Goal: Navigation & Orientation: Understand site structure

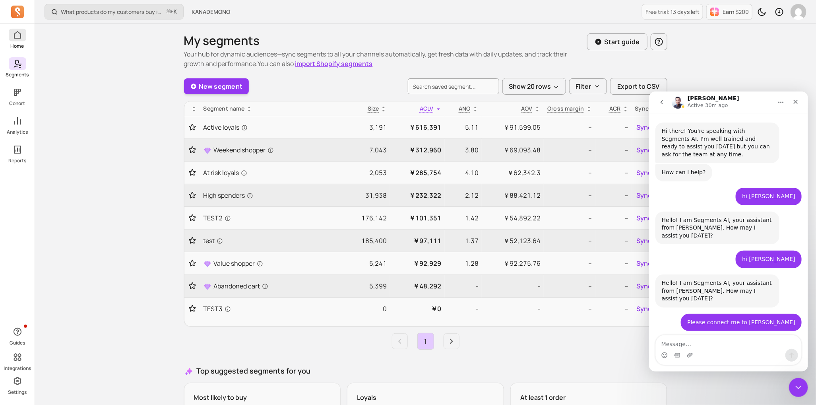
scroll to position [2729, 0]
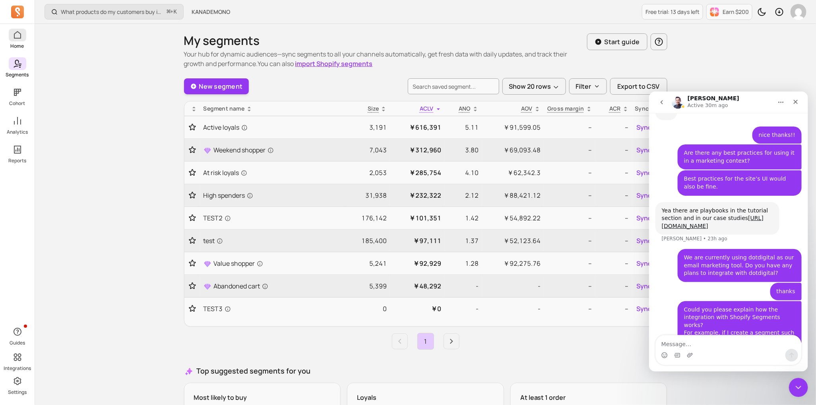
click at [28, 39] on link "Home" at bounding box center [17, 39] width 35 height 21
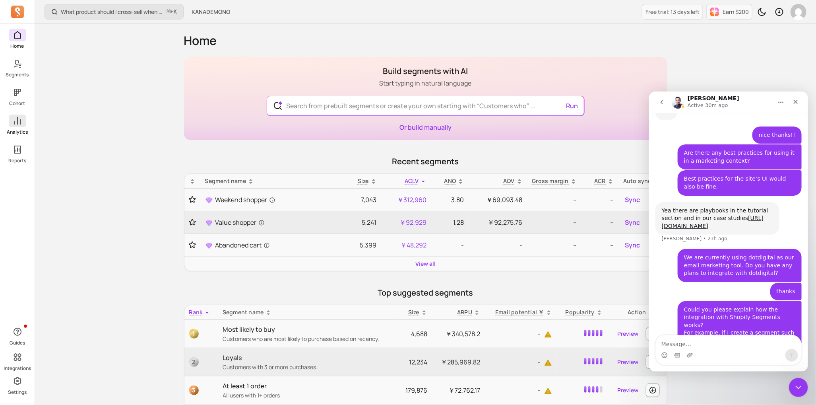
click at [23, 126] on span at bounding box center [17, 120] width 17 height 13
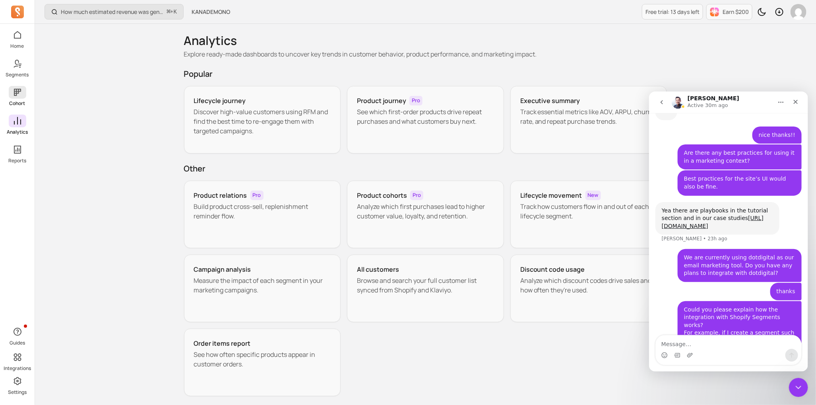
click at [22, 103] on p "Cohort" at bounding box center [18, 103] width 16 height 6
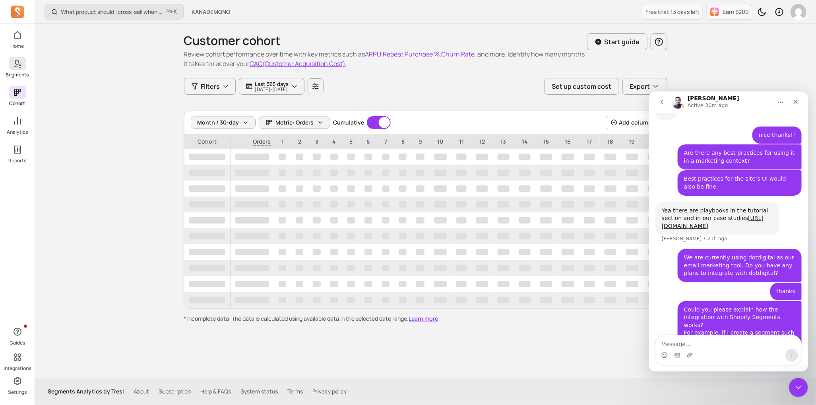
click at [20, 66] on icon at bounding box center [18, 64] width 10 height 10
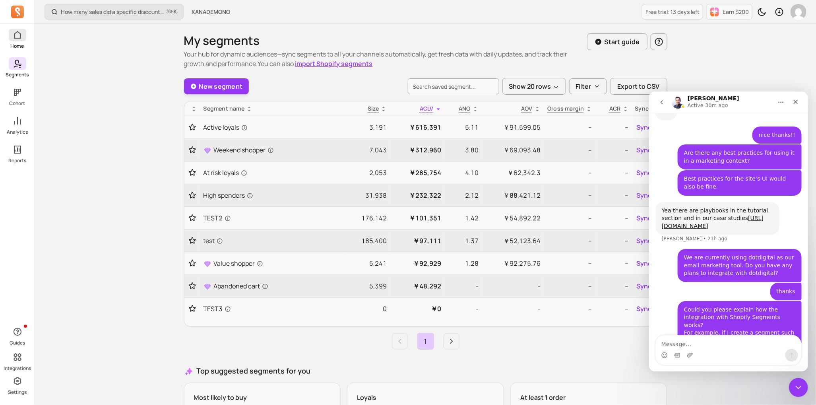
click at [20, 37] on icon at bounding box center [17, 35] width 7 height 8
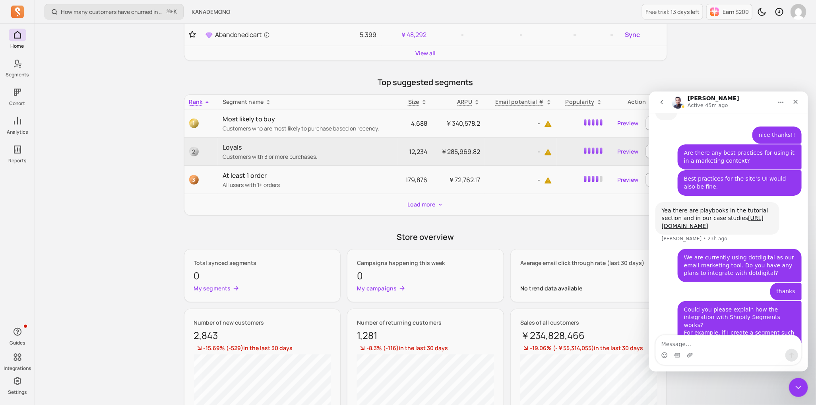
scroll to position [228, 0]
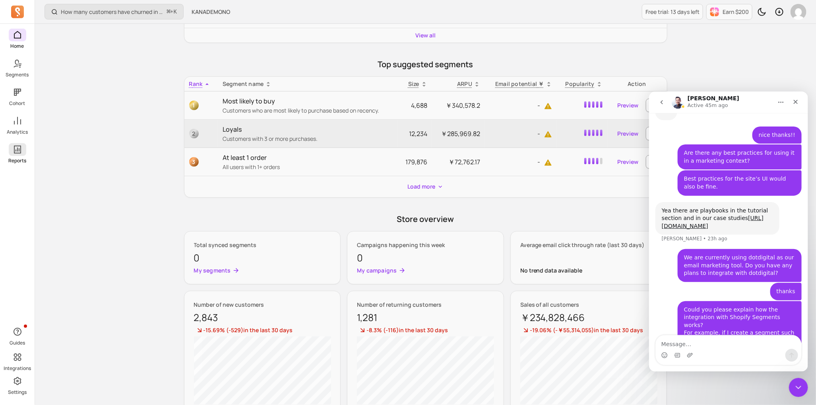
click at [16, 152] on icon at bounding box center [18, 150] width 10 height 10
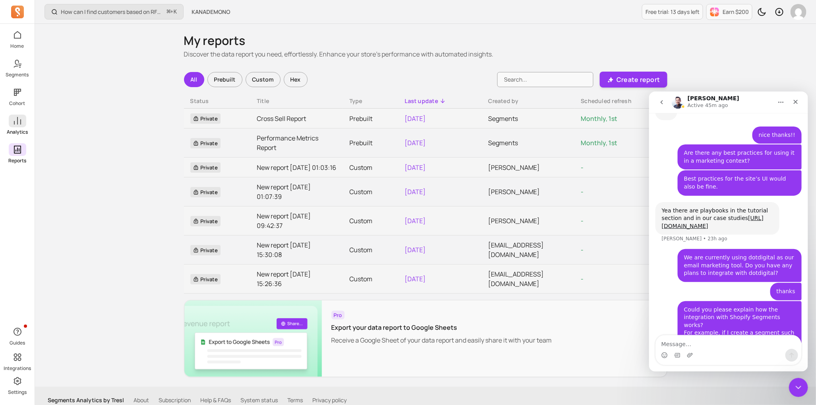
click at [15, 118] on icon at bounding box center [18, 121] width 10 height 10
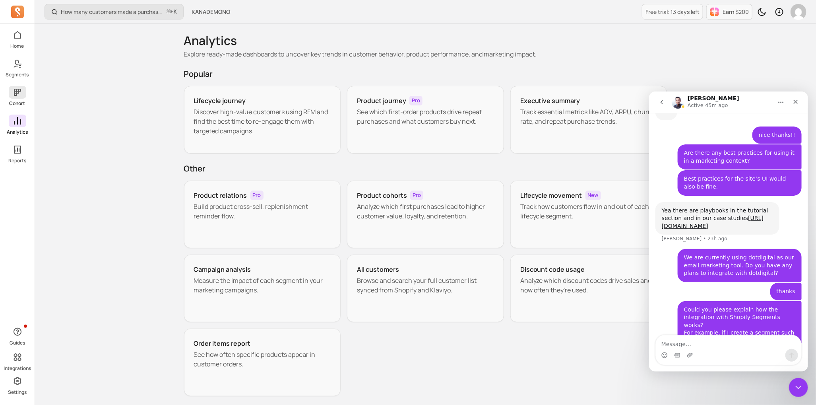
click at [13, 103] on p "Cohort" at bounding box center [18, 103] width 16 height 6
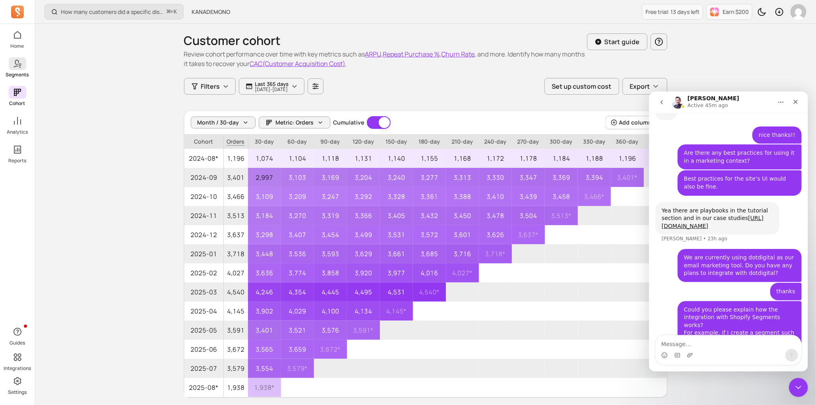
click at [23, 72] on p "Segments" at bounding box center [17, 75] width 23 height 6
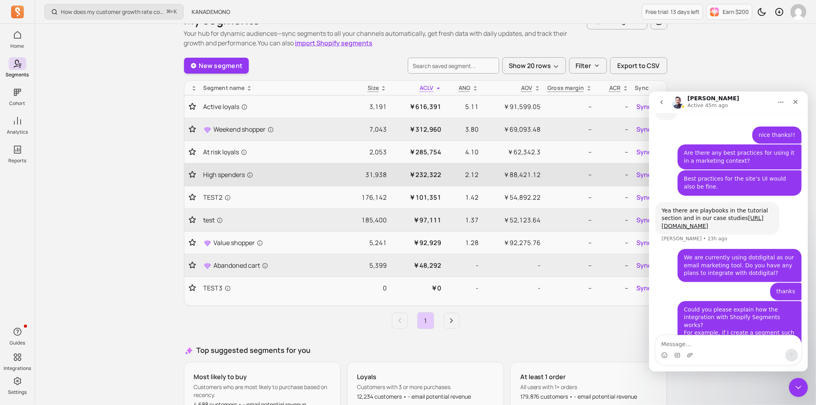
scroll to position [24, 0]
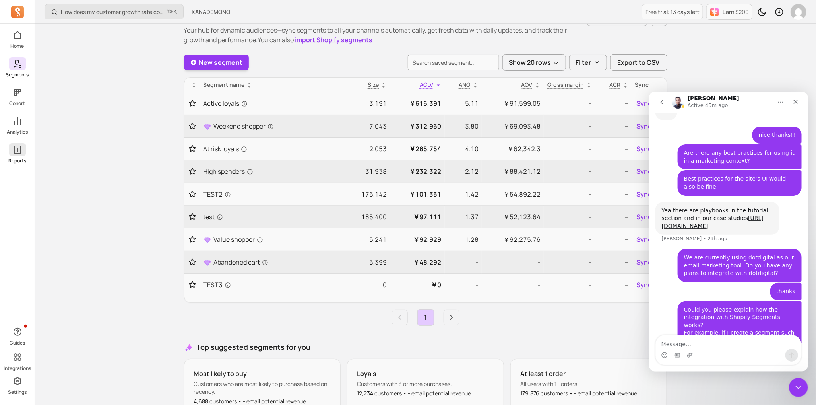
click at [25, 153] on span at bounding box center [17, 149] width 17 height 13
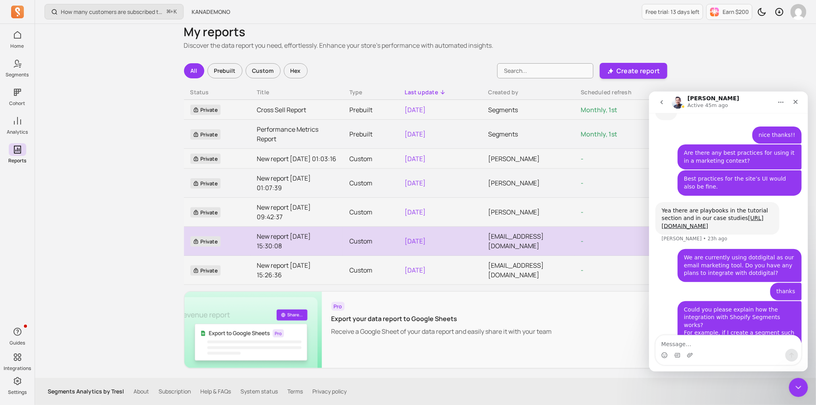
scroll to position [17, 0]
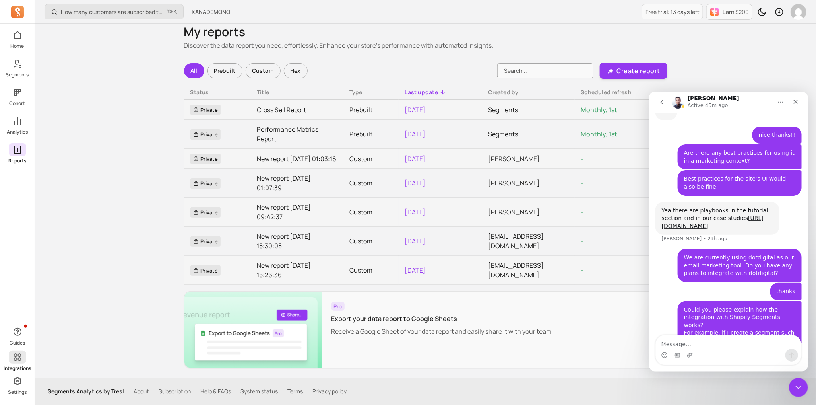
click at [19, 368] on p "Integrations" at bounding box center [17, 368] width 27 height 6
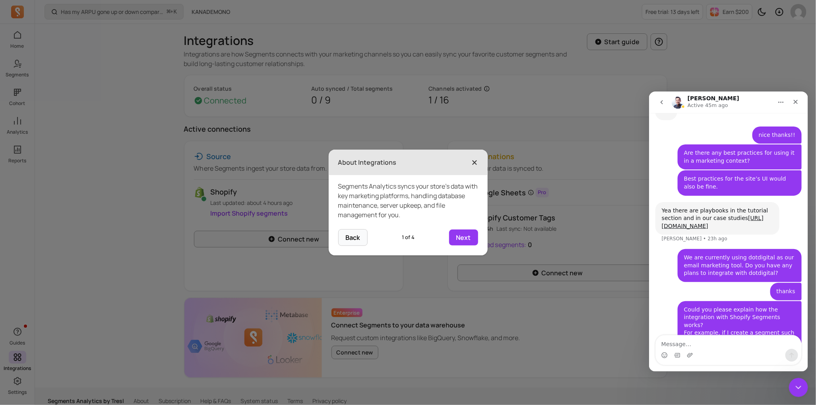
click at [475, 163] on span "×" at bounding box center [475, 161] width 6 height 17
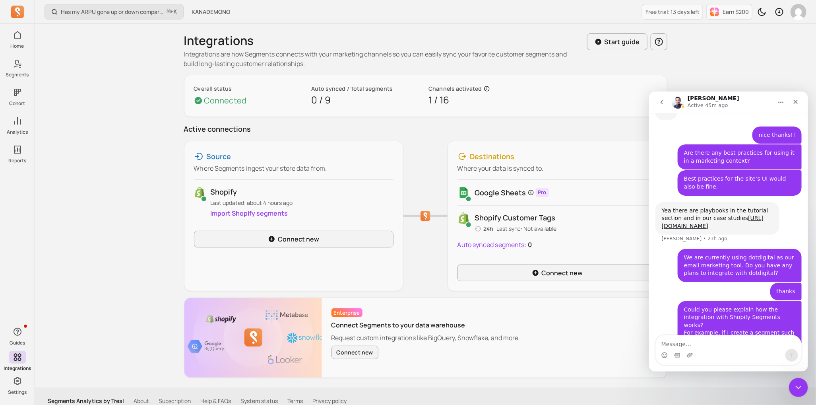
scroll to position [8, 0]
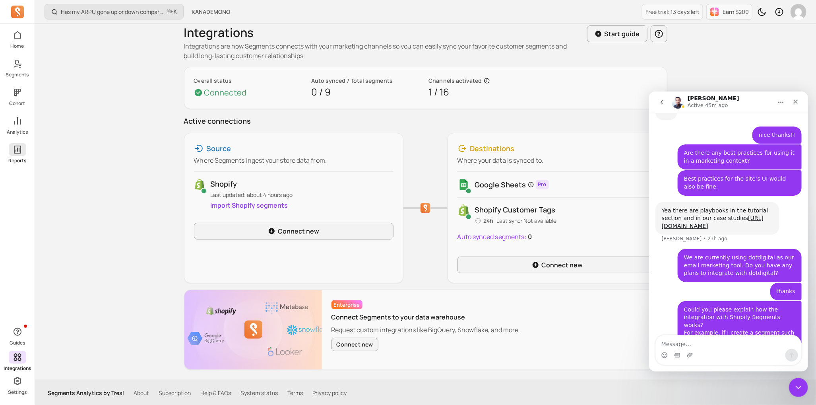
click at [21, 157] on link "Reports" at bounding box center [17, 153] width 35 height 21
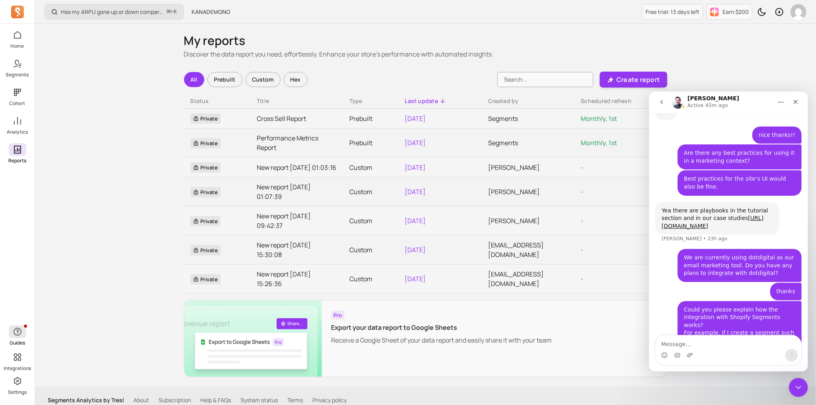
drag, startPoint x: 17, startPoint y: 335, endPoint x: 17, endPoint y: 348, distance: 12.7
click at [17, 335] on icon "button" at bounding box center [18, 331] width 8 height 8
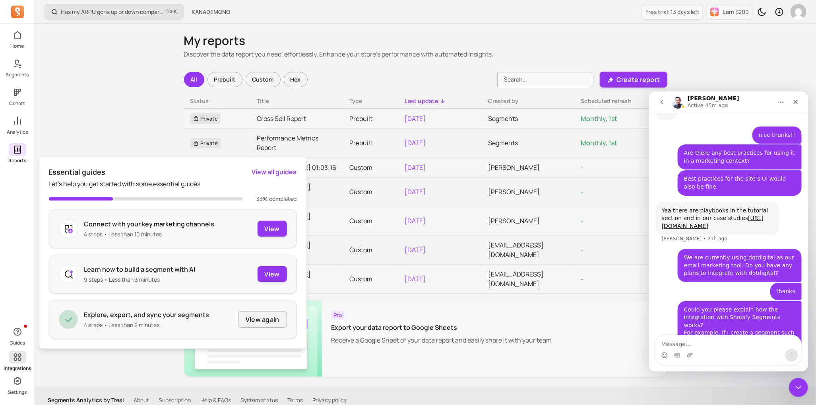
click at [17, 365] on p "Integrations" at bounding box center [17, 368] width 27 height 6
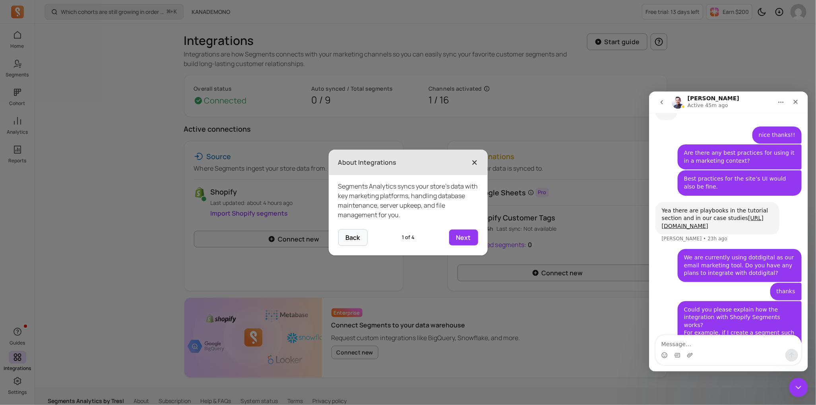
click at [475, 157] on span "×" at bounding box center [475, 161] width 6 height 17
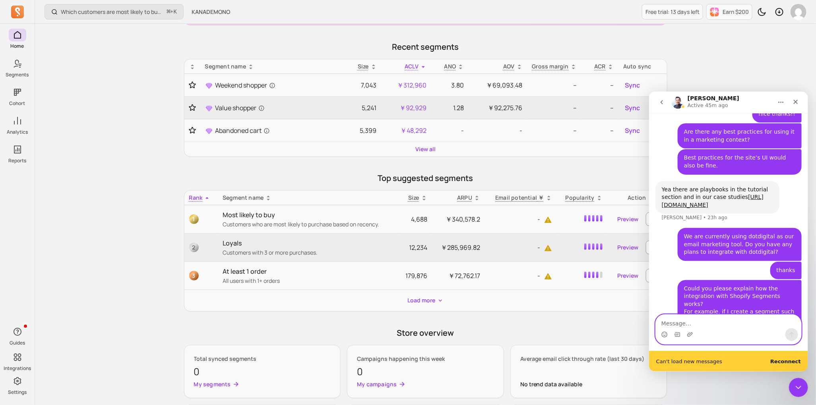
scroll to position [116, 0]
click at [781, 360] on b "Reconnect" at bounding box center [785, 361] width 31 height 6
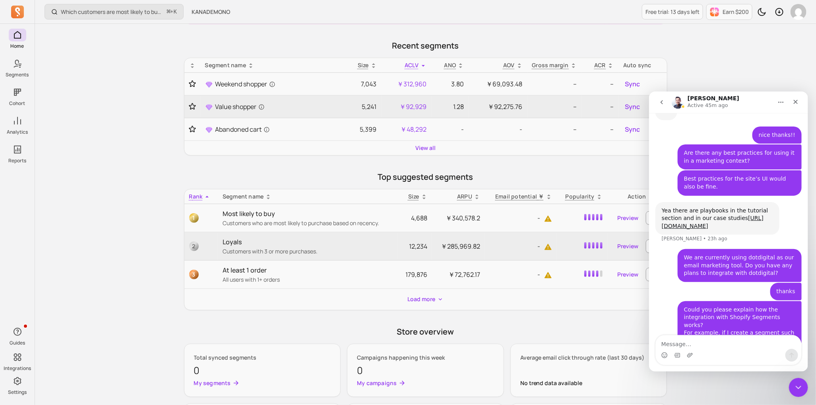
scroll to position [2729, 0]
